Goal: Navigation & Orientation: Find specific page/section

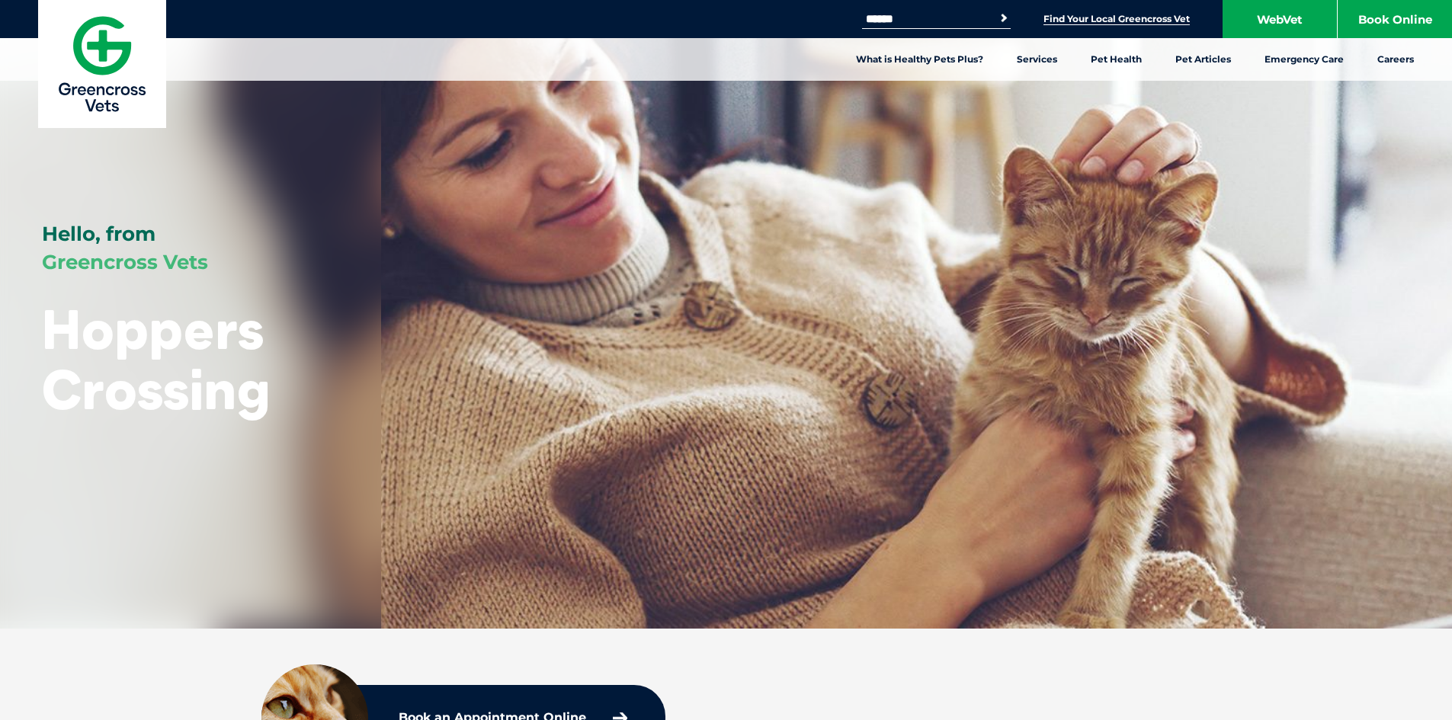
click at [1105, 17] on link "Find Your Local Greencross Vet" at bounding box center [1116, 19] width 146 height 12
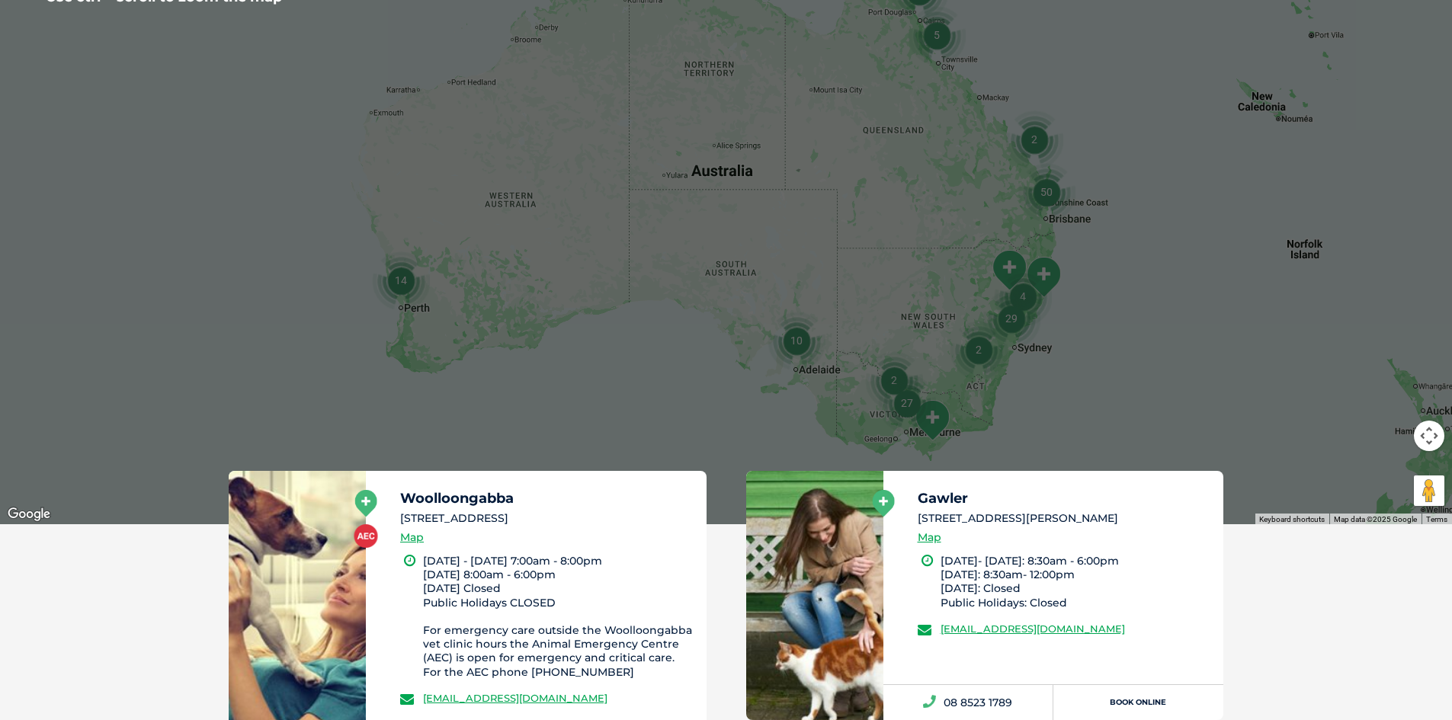
scroll to position [381, 0]
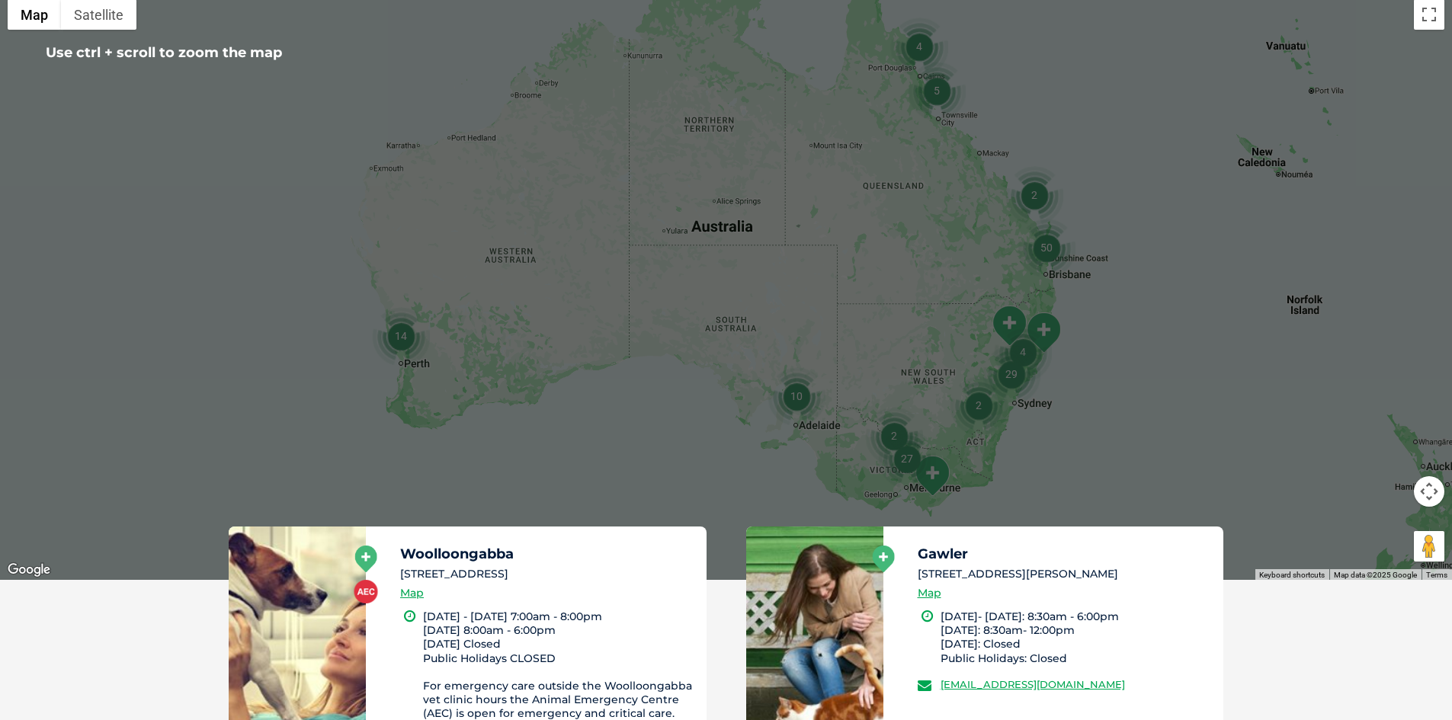
click at [1075, 446] on div at bounding box center [726, 286] width 1452 height 588
click at [1415, 206] on div at bounding box center [726, 286] width 1452 height 588
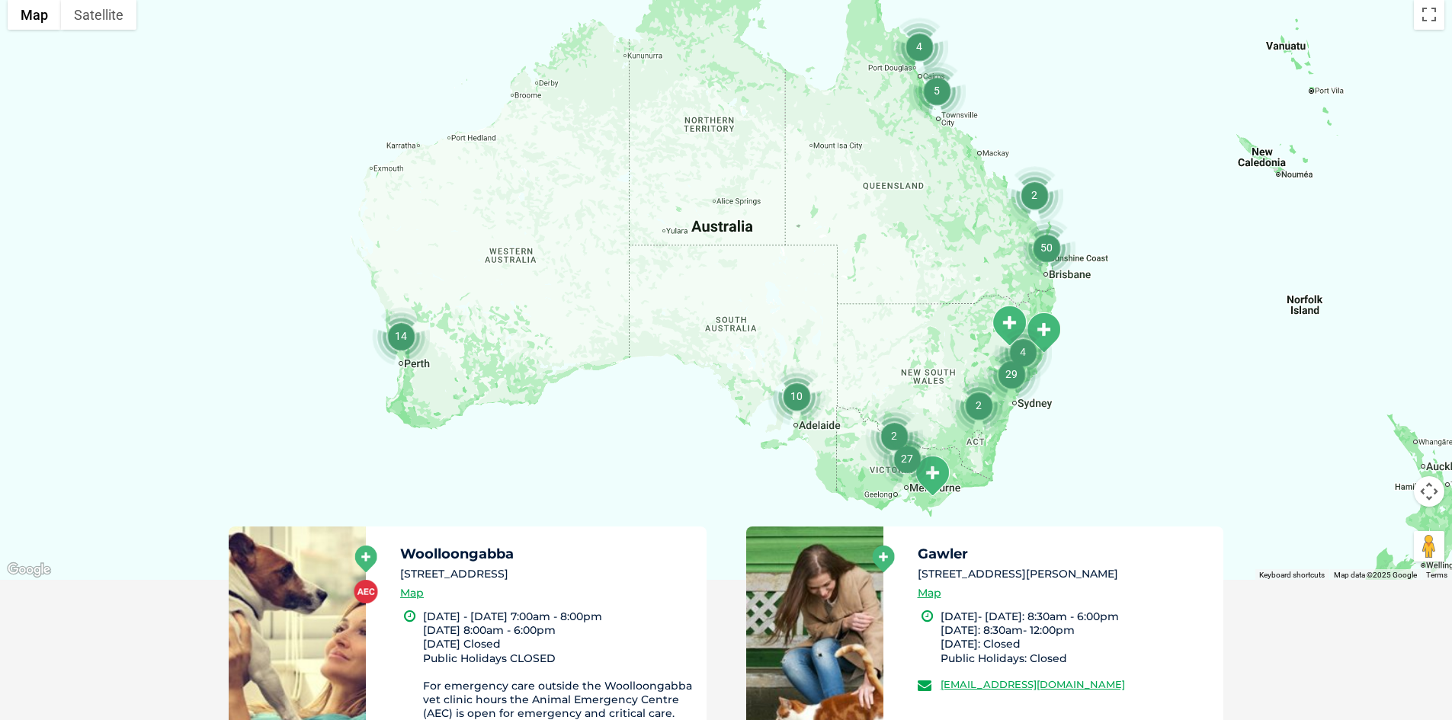
click at [1429, 489] on button "Map camera controls" at bounding box center [1429, 491] width 30 height 30
click at [1396, 457] on button "Zoom in" at bounding box center [1391, 453] width 30 height 30
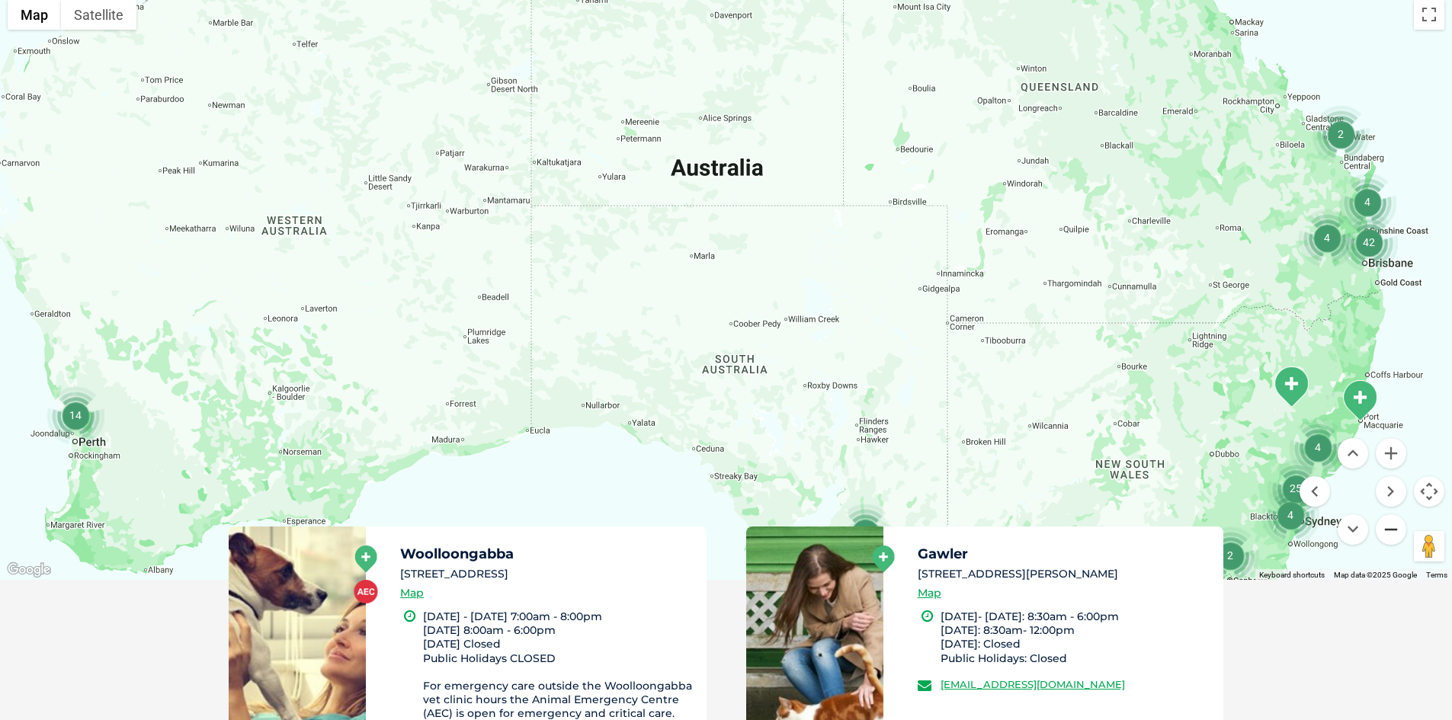
click at [1392, 532] on button "Zoom out" at bounding box center [1391, 529] width 30 height 30
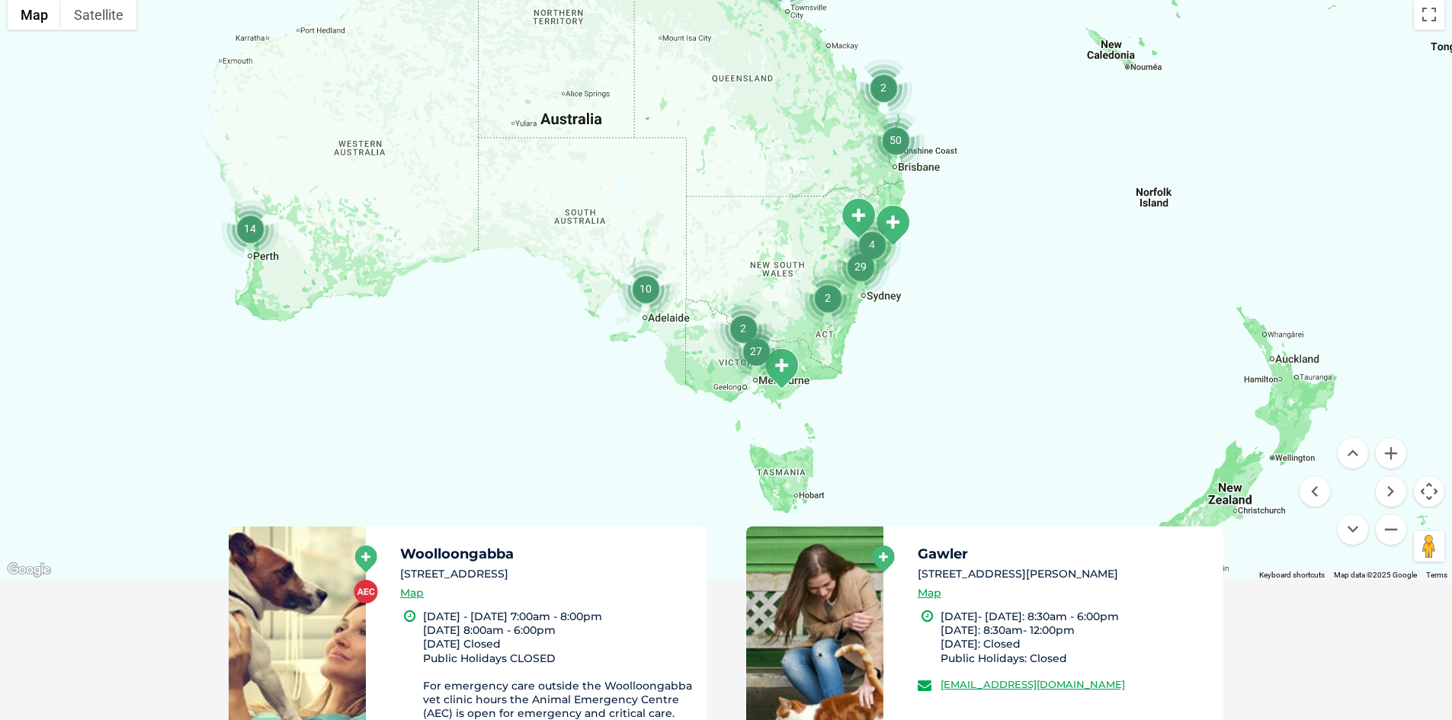
drag, startPoint x: 857, startPoint y: 418, endPoint x: 707, endPoint y: 310, distance: 185.1
click at [707, 310] on div at bounding box center [726, 286] width 1452 height 588
click at [755, 353] on img "27" at bounding box center [755, 351] width 58 height 58
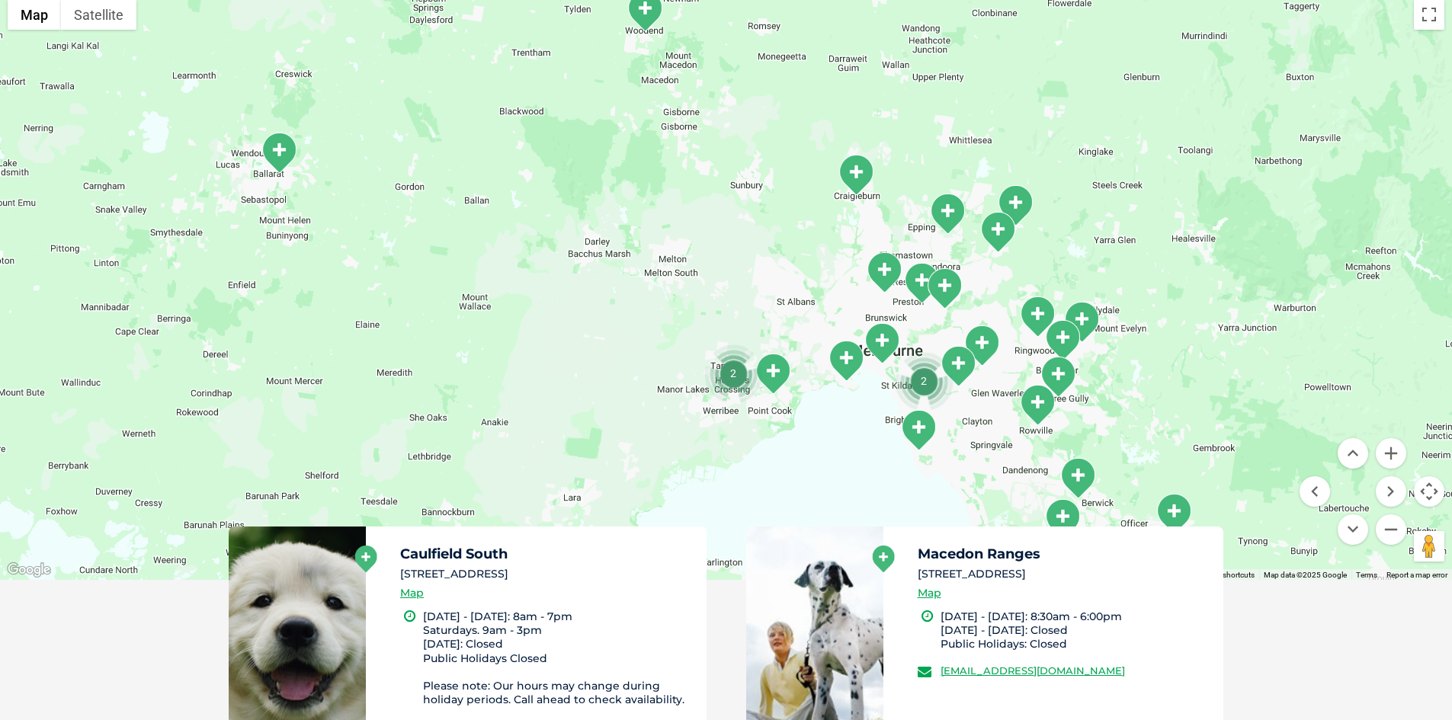
click at [880, 338] on img "South Melbourne" at bounding box center [882, 343] width 38 height 42
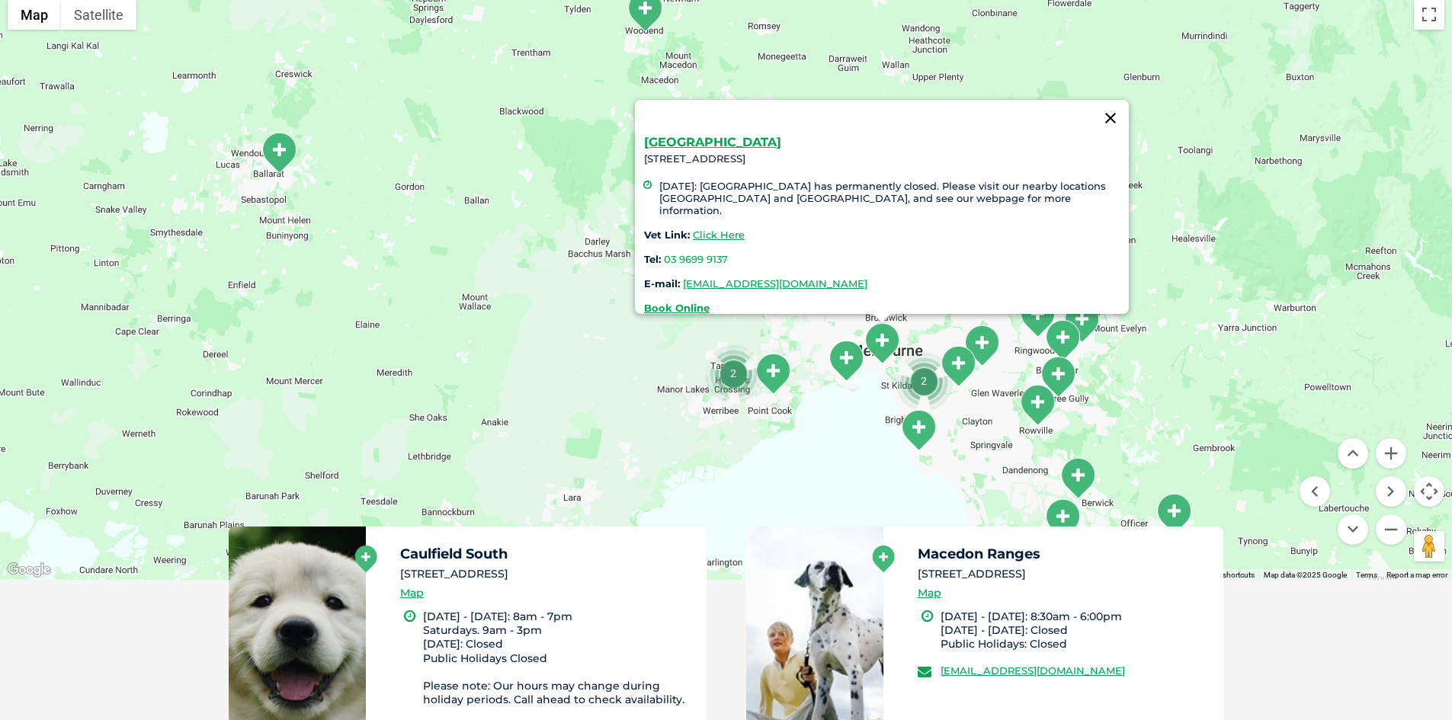
click at [1109, 111] on button "Close" at bounding box center [1110, 118] width 37 height 37
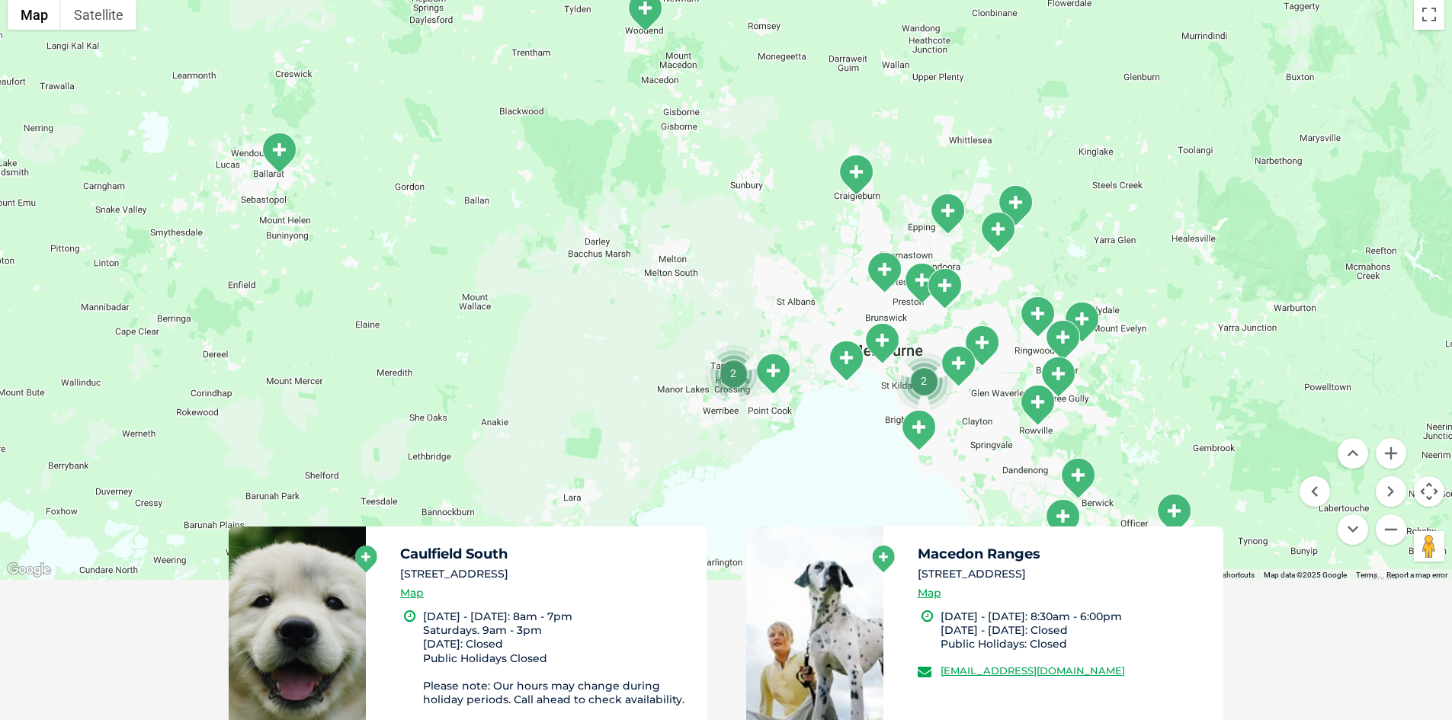
click at [867, 348] on img "South Melbourne" at bounding box center [882, 343] width 38 height 42
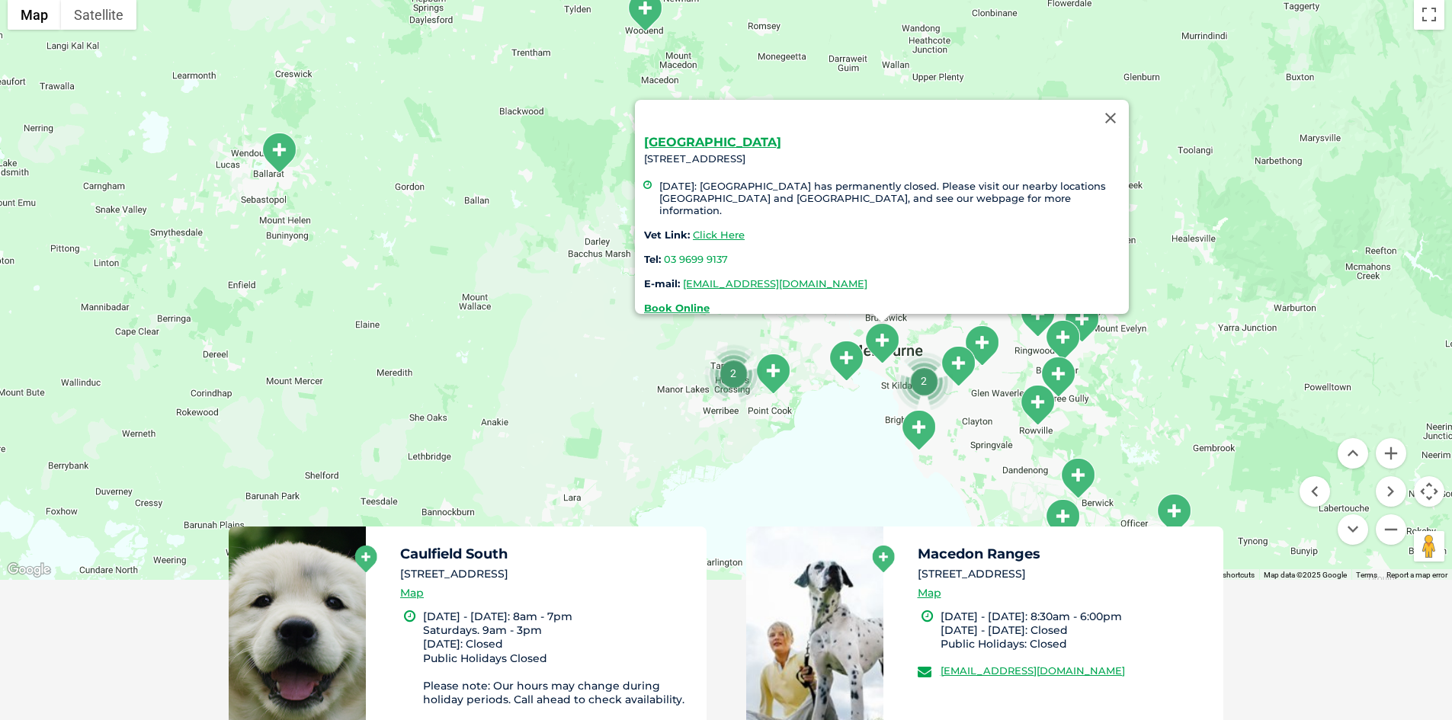
click at [847, 353] on img "Williamstown" at bounding box center [846, 361] width 38 height 42
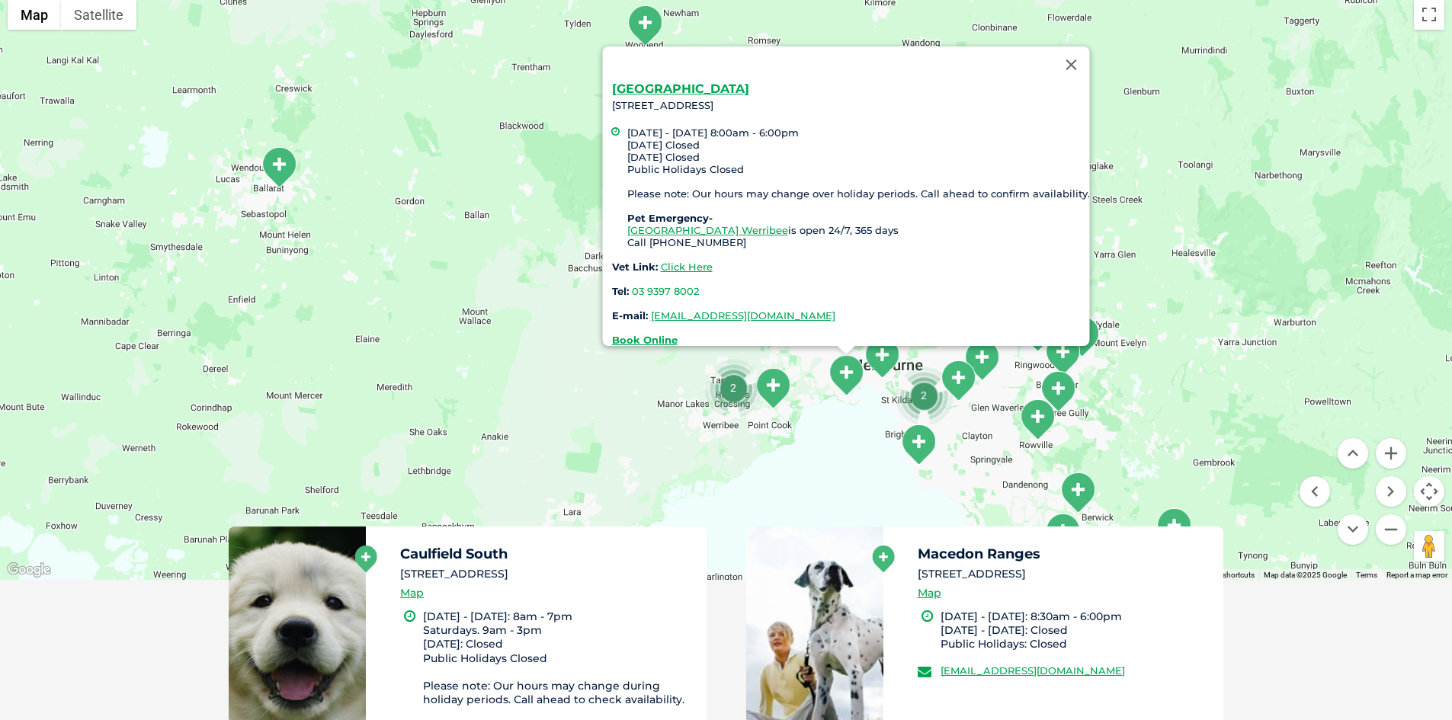
click at [816, 420] on div "Williamstown [STREET_ADDRESS] [DATE] - [DATE] 8:00am - 6:00pm [DATE] Closed [DA…" at bounding box center [726, 286] width 1452 height 588
click at [736, 388] on img "2" at bounding box center [733, 388] width 58 height 58
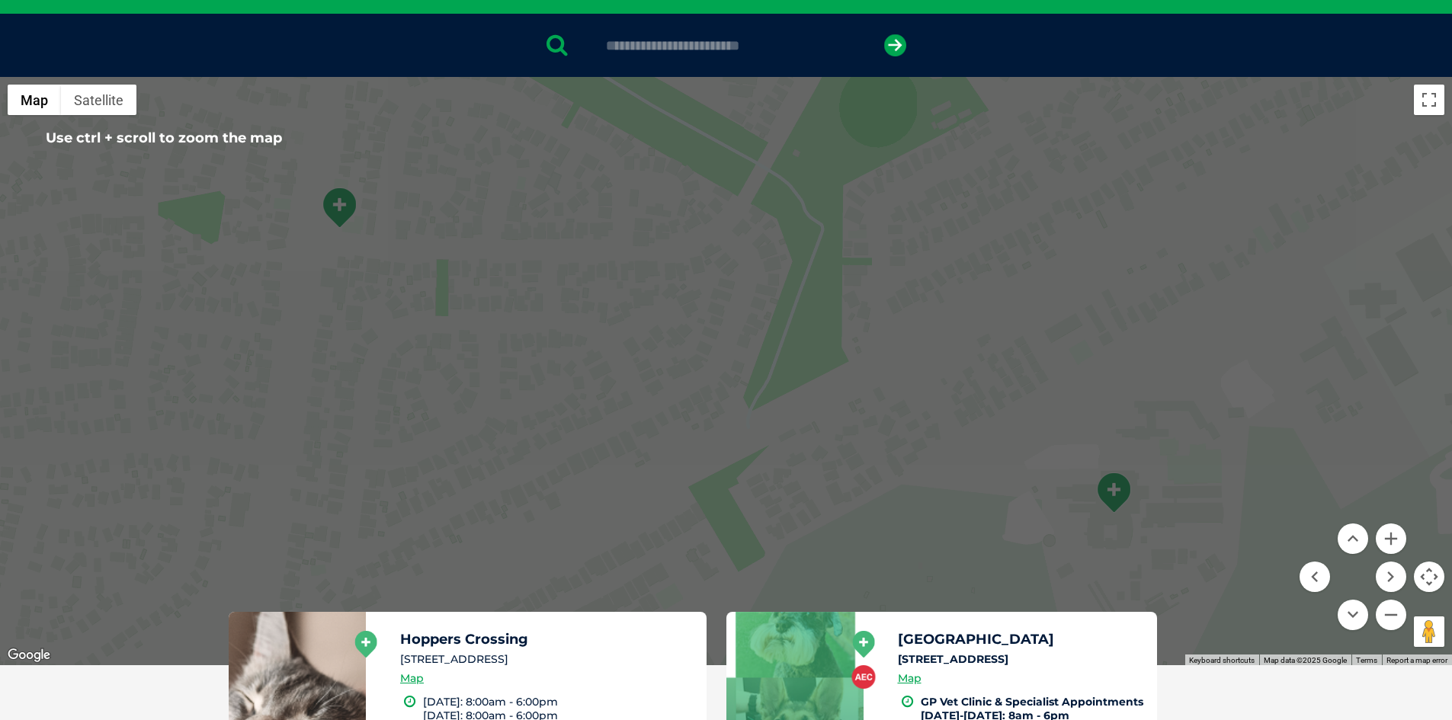
scroll to position [0, 0]
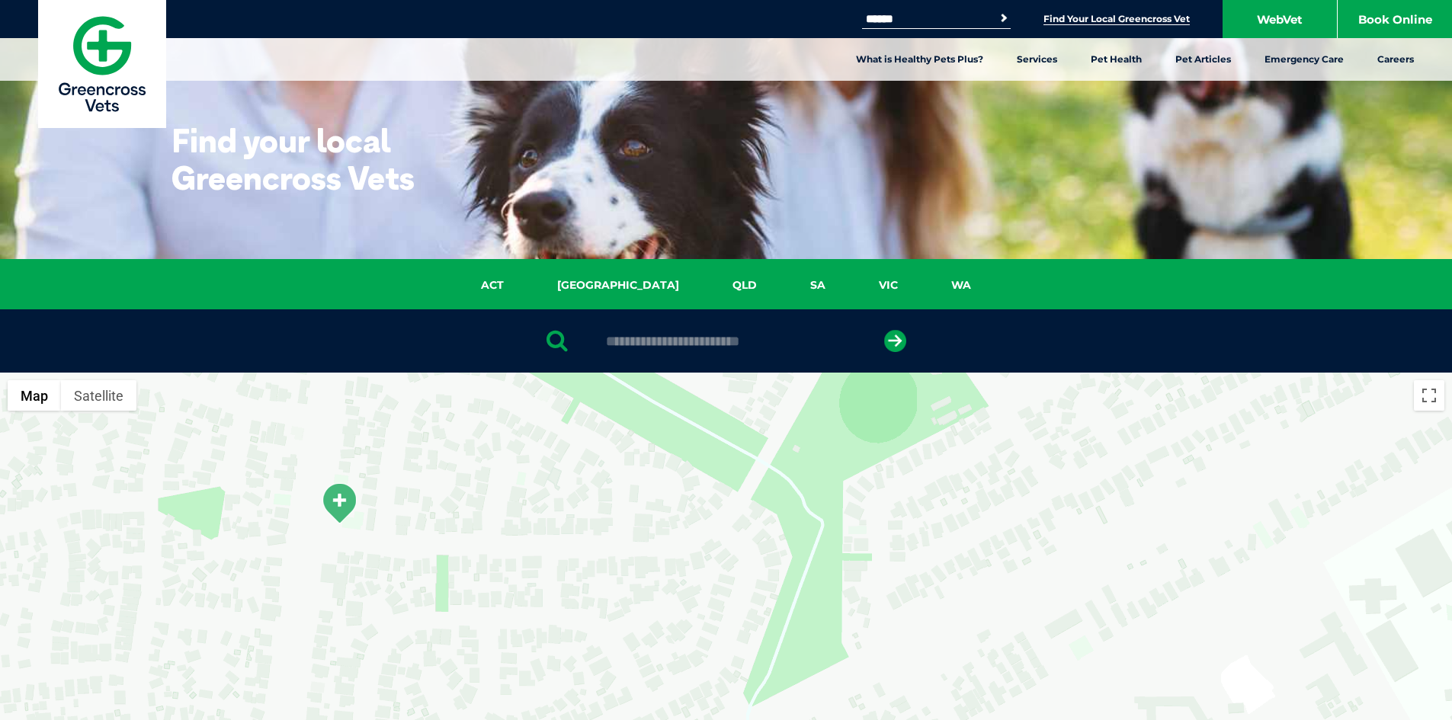
click at [733, 348] on input "text" at bounding box center [725, 341] width 255 height 15
click at [852, 280] on link "VIC" at bounding box center [888, 286] width 72 height 18
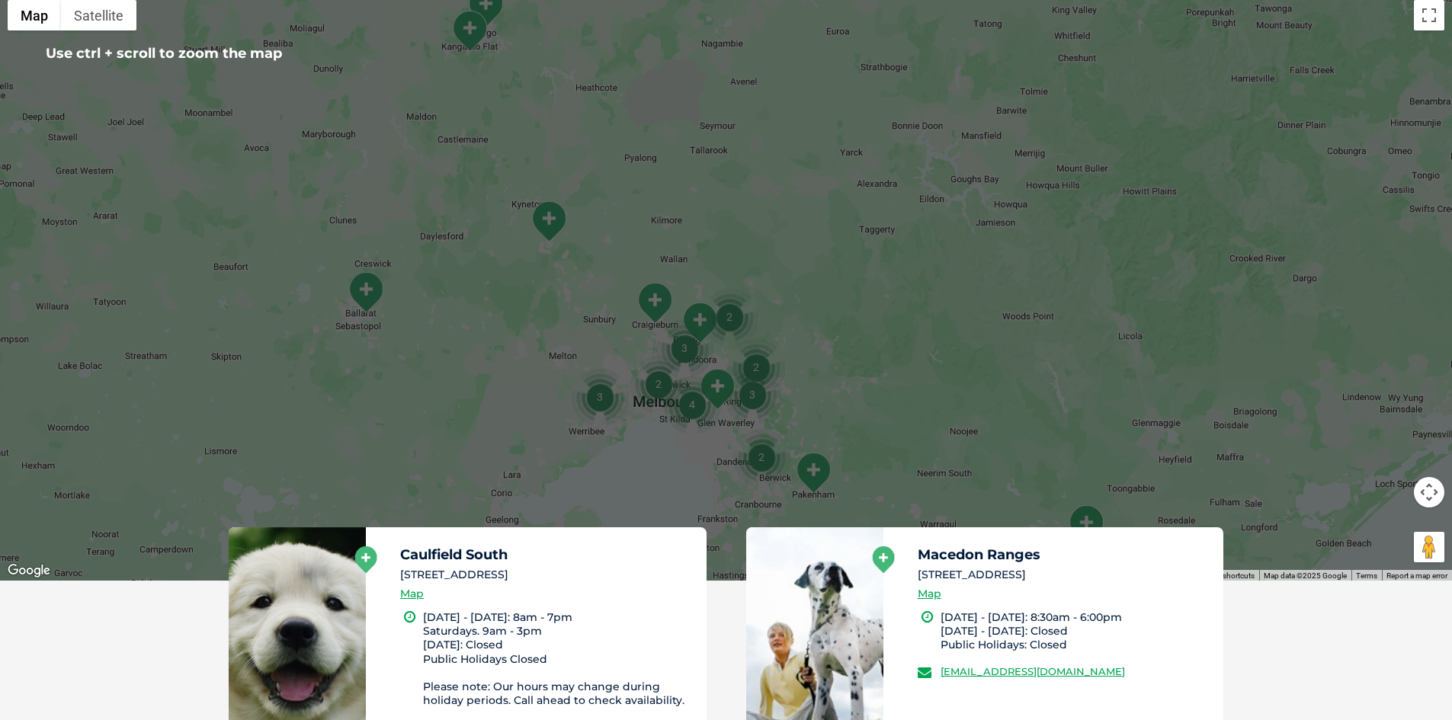
scroll to position [350, 0]
